Goal: Information Seeking & Learning: Learn about a topic

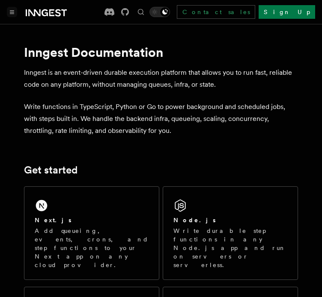
click at [9, 12] on button "Toggle navigation" at bounding box center [12, 12] width 10 height 10
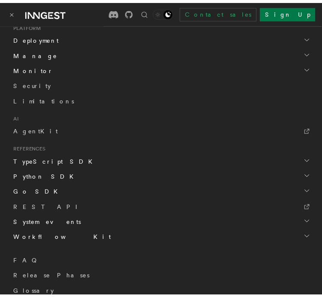
scroll to position [450, 0]
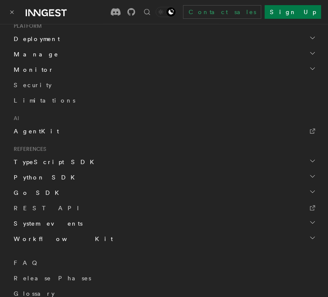
click at [34, 128] on span "AgentKit" at bounding box center [36, 131] width 45 height 7
click at [13, 8] on button "Toggle navigation" at bounding box center [12, 12] width 10 height 10
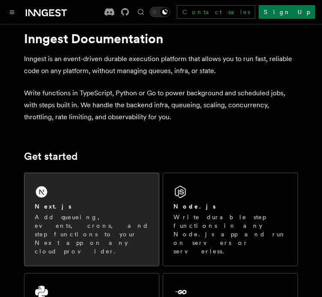
scroll to position [0, 0]
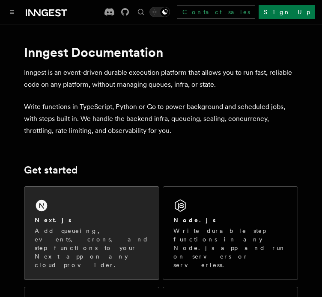
click at [94, 204] on div "Next.js Add queueing, events, crons, and step functions to your Next app on any…" at bounding box center [91, 233] width 134 height 93
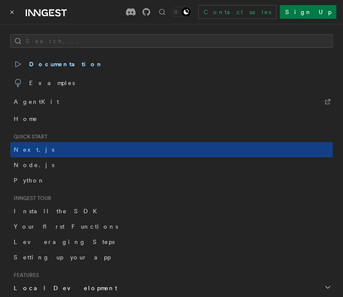
scroll to position [222, 0]
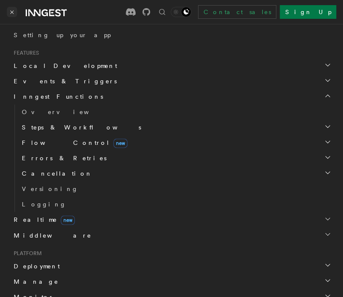
click at [11, 7] on button "Toggle navigation" at bounding box center [12, 12] width 10 height 10
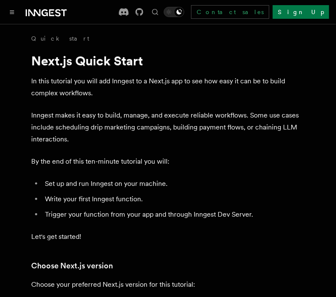
click at [45, 8] on icon at bounding box center [46, 13] width 41 height 10
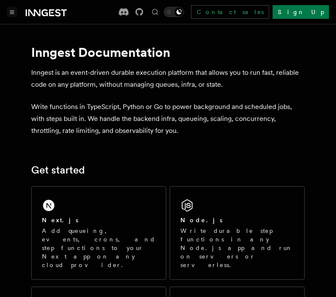
click at [14, 12] on button "Toggle navigation" at bounding box center [12, 12] width 10 height 10
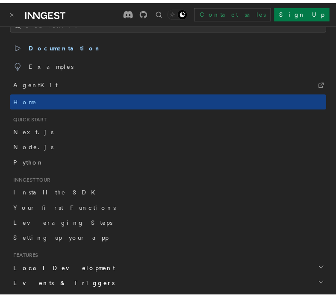
scroll to position [19, 0]
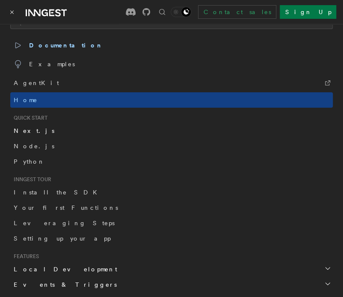
click at [28, 130] on span "Next.js" at bounding box center [34, 130] width 41 height 7
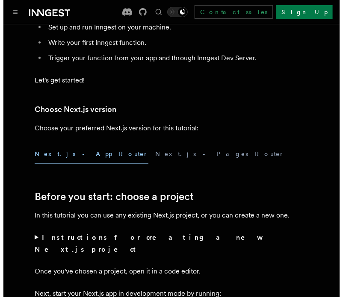
scroll to position [195, 0]
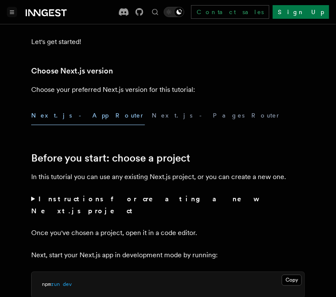
click at [13, 8] on button "Toggle navigation" at bounding box center [12, 12] width 10 height 10
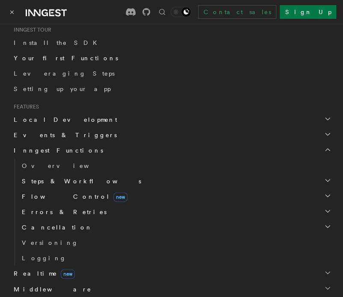
scroll to position [169, 0]
click at [36, 150] on span "Inngest Functions" at bounding box center [56, 150] width 93 height 9
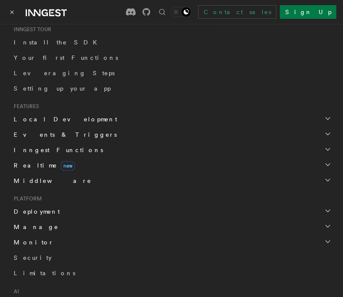
click at [36, 150] on span "Inngest Functions" at bounding box center [56, 150] width 93 height 9
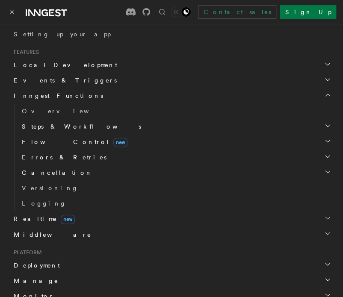
scroll to position [227, 0]
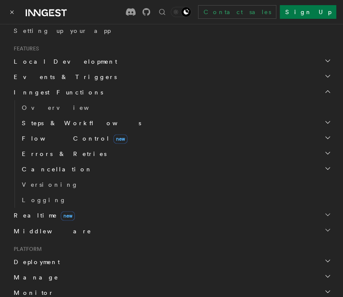
click at [46, 121] on span "Steps & Workflows" at bounding box center [79, 123] width 123 height 9
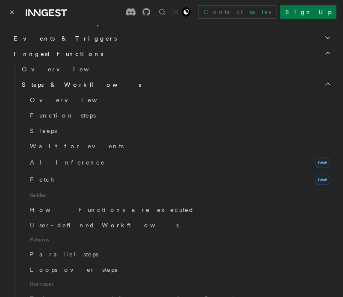
scroll to position [269, 0]
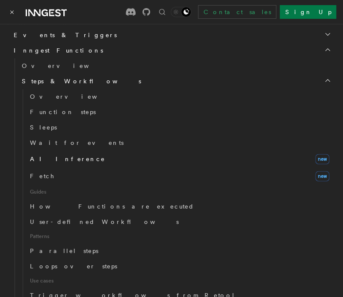
click at [44, 155] on span "AI Inference" at bounding box center [67, 159] width 75 height 9
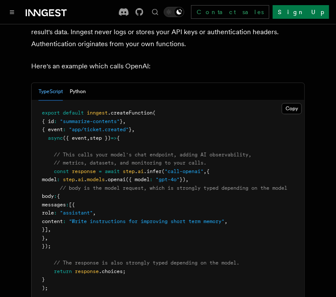
scroll to position [513, 0]
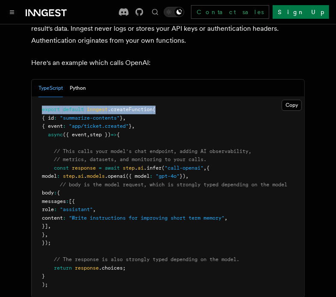
drag, startPoint x: 163, startPoint y: 101, endPoint x: 38, endPoint y: 101, distance: 124.9
click at [38, 101] on pre "export default inngest .createFunction ( { id : "summarize-contents" } , { even…" at bounding box center [168, 197] width 273 height 201
copy span "export default inngest .createFunction ("
click at [217, 121] on pre "export default inngest .createFunction ( { id : "summarize-contents" } , { even…" at bounding box center [168, 197] width 273 height 201
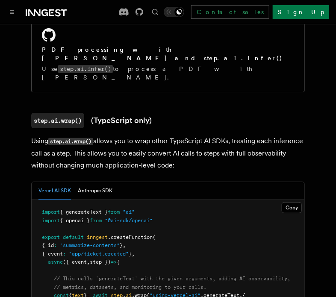
scroll to position [810, 0]
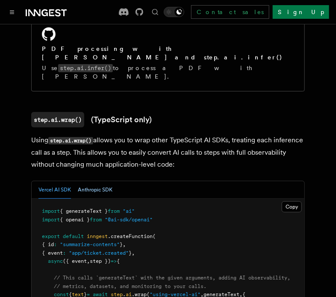
click at [88, 181] on button "Anthropic SDK" at bounding box center [95, 190] width 35 height 18
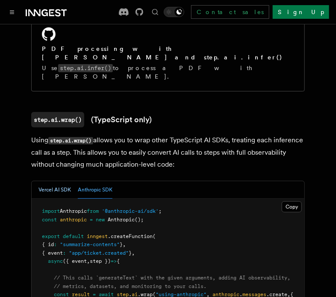
click at [50, 181] on button "Vercel AI SDK" at bounding box center [54, 190] width 33 height 18
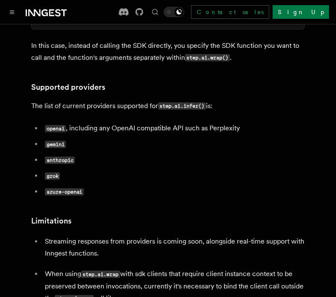
scroll to position [1131, 0]
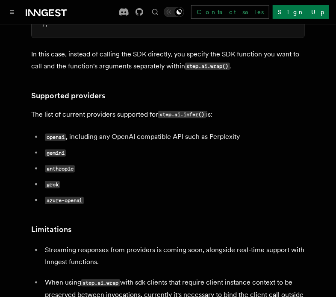
click at [56, 150] on code "gemini" at bounding box center [55, 153] width 21 height 7
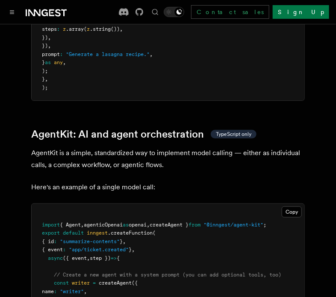
scroll to position [2516, 0]
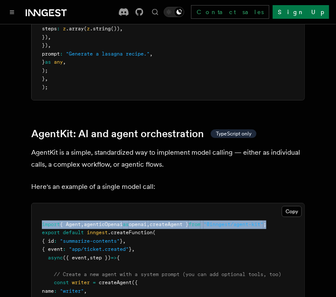
drag, startPoint x: 39, startPoint y: 215, endPoint x: 295, endPoint y: 216, distance: 255.4
click at [295, 216] on pre "import { Agent , agenticOpenai as openai , createAgent } from "@inngest/agent-k…" at bounding box center [168, 296] width 273 height 184
copy span "import { Agent , agenticOpenai as openai , createAgent } from "@inngest/agent-k…"
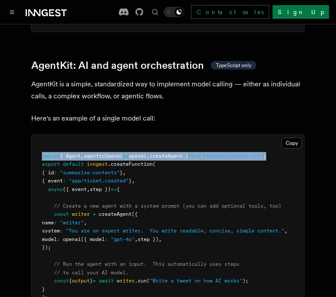
scroll to position [2610, 0]
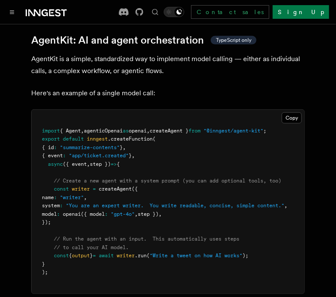
click at [51, 184] on pre "import { Agent , agenticOpenai as openai , createAgent } from "@inngest/agent-k…" at bounding box center [168, 202] width 273 height 184
drag, startPoint x: 53, startPoint y: 178, endPoint x: 74, endPoint y: 217, distance: 43.8
click at [74, 217] on pre "import { Agent , agenticOpenai as openai , createAgent } from "@inngest/agent-k…" at bounding box center [168, 202] width 273 height 184
copy code "const writer = createAgent ({ name : "writer" , system : "You are an expert wri…"
click at [58, 66] on p "AgentKit is a simple, standardized way to implement model calling — either as i…" at bounding box center [168, 65] width 274 height 24
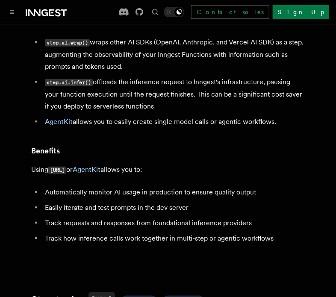
scroll to position [0, 0]
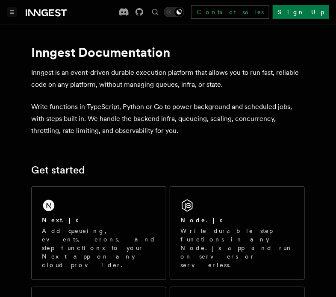
drag, startPoint x: 20, startPoint y: 11, endPoint x: 13, endPoint y: 11, distance: 6.4
click at [13, 11] on div at bounding box center [37, 12] width 60 height 12
click at [13, 11] on icon "Toggle navigation" at bounding box center [12, 12] width 4 height 4
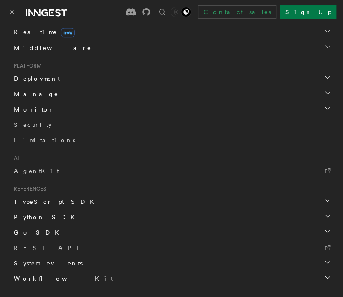
scroll to position [411, 0]
click at [26, 167] on span "AgentKit" at bounding box center [36, 170] width 45 height 7
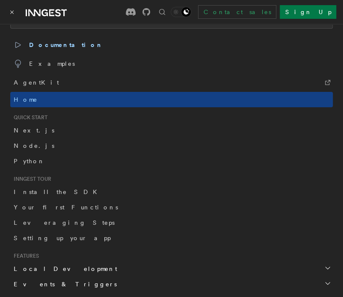
scroll to position [0, 0]
